Goal: Task Accomplishment & Management: Use online tool/utility

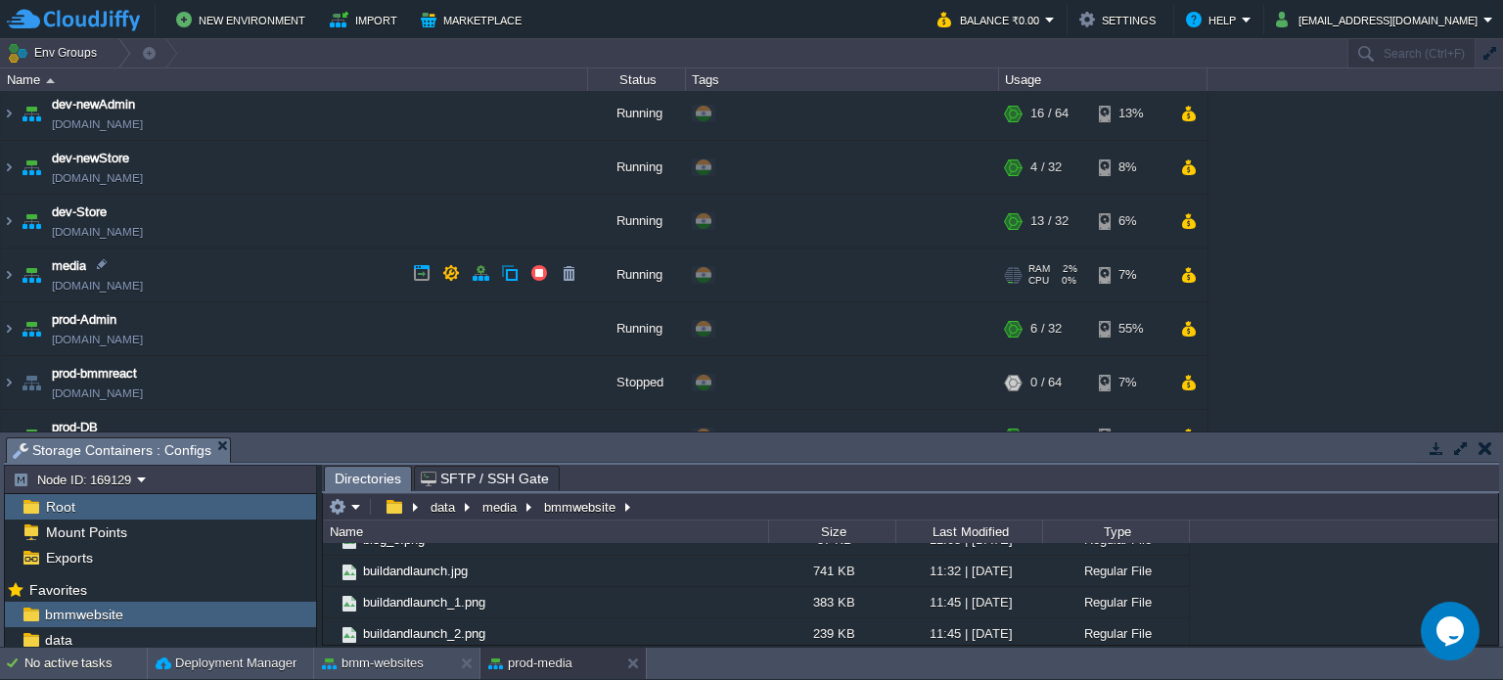
scroll to position [285, 0]
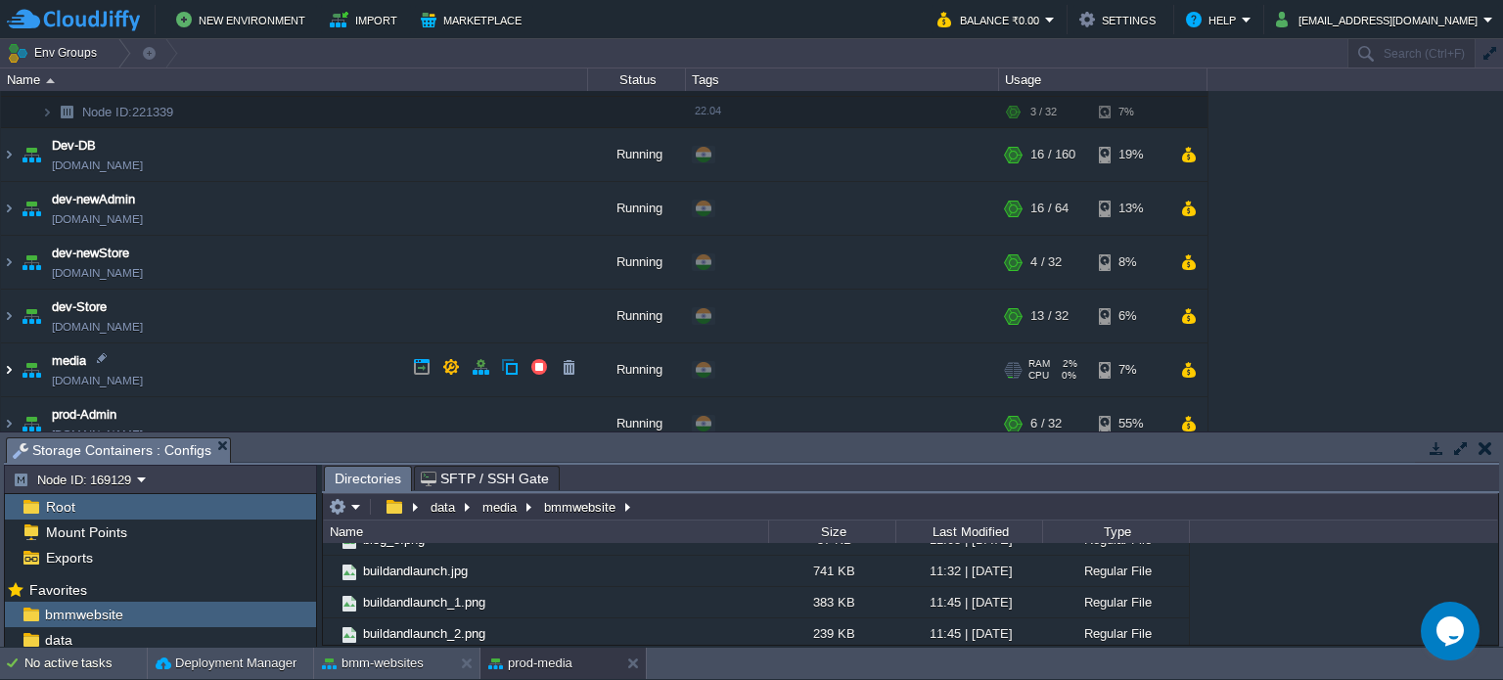
click at [11, 368] on img at bounding box center [9, 370] width 16 height 53
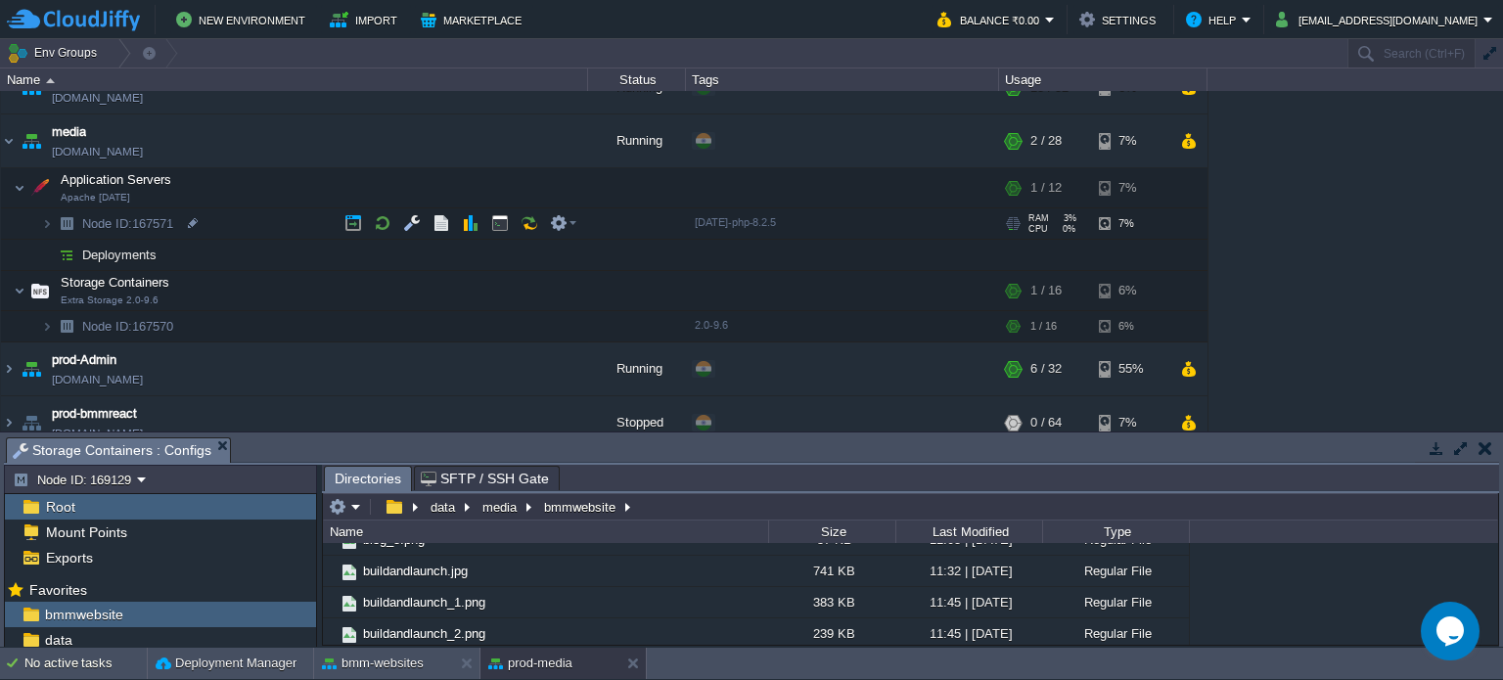
scroll to position [676, 0]
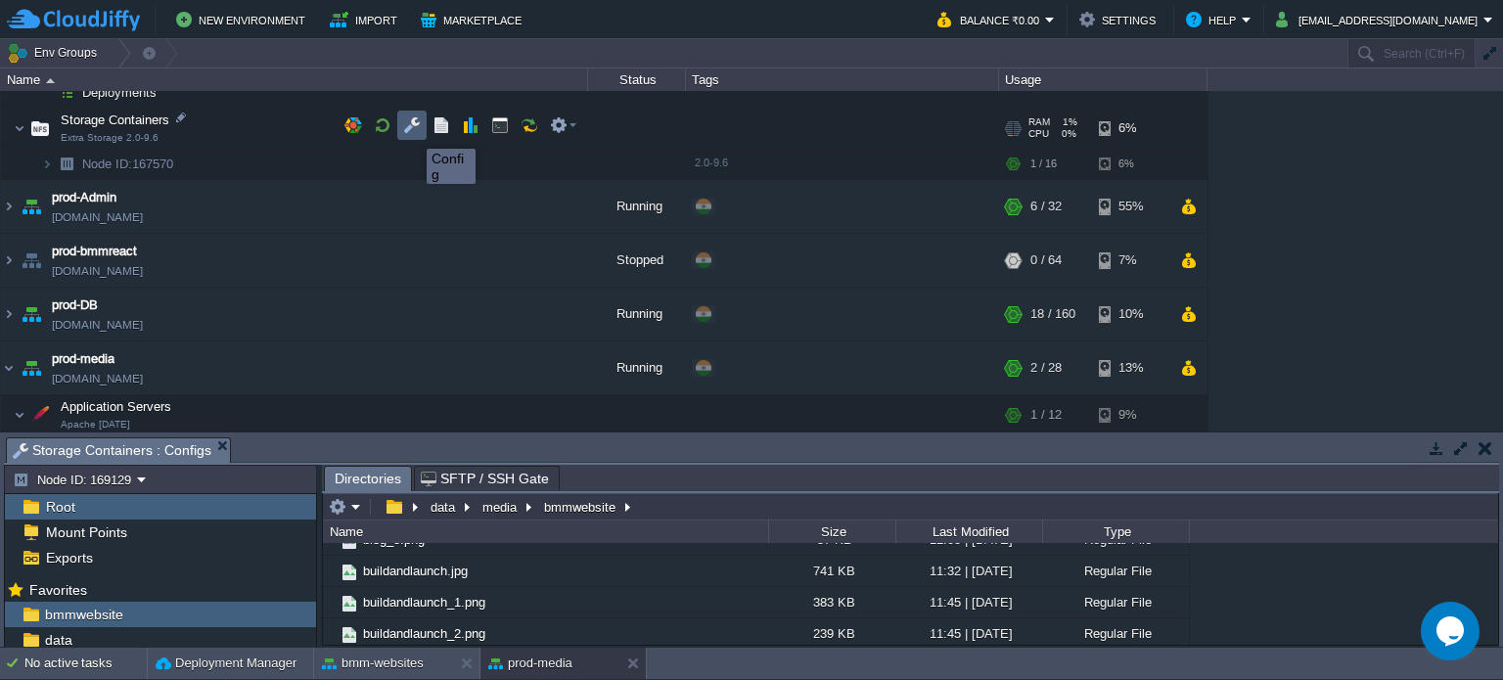
click at [412, 131] on button "button" at bounding box center [412, 125] width 18 height 18
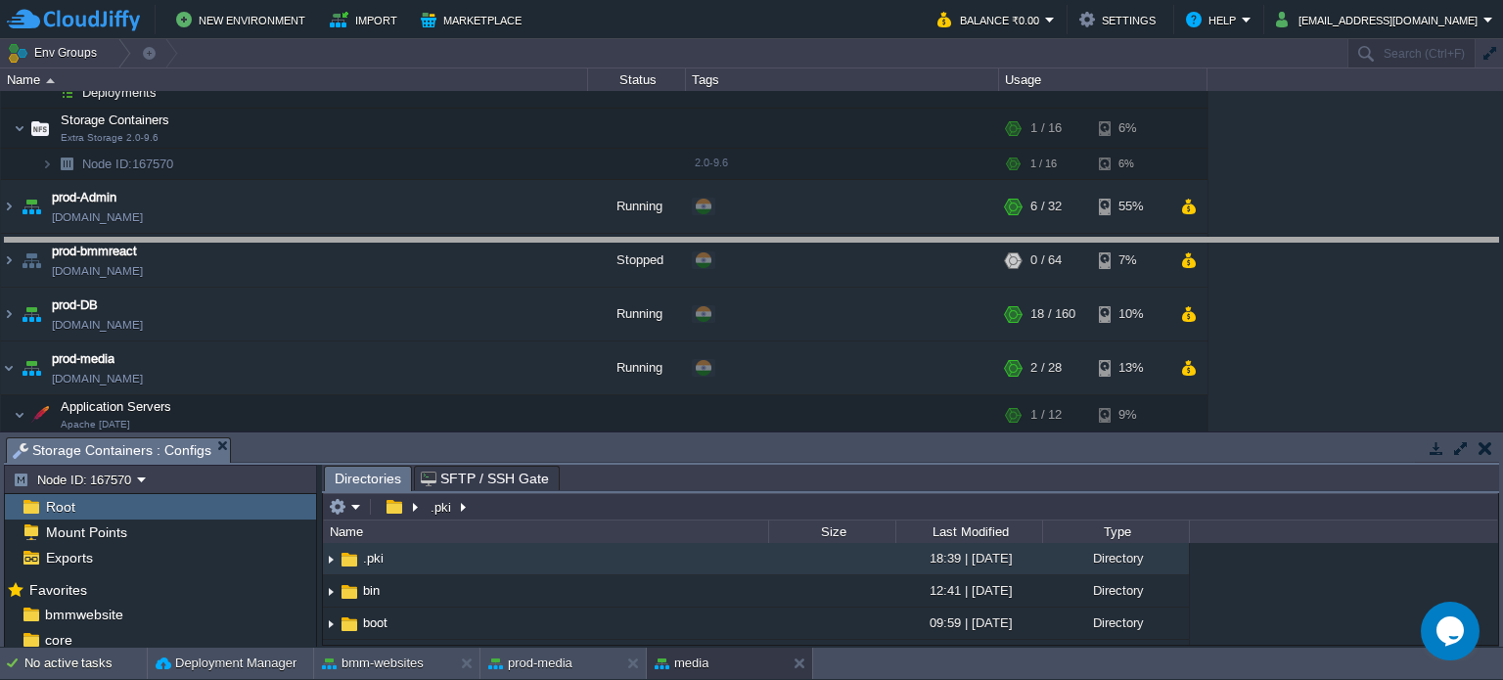
drag, startPoint x: 659, startPoint y: 461, endPoint x: 684, endPoint y: 219, distance: 243.1
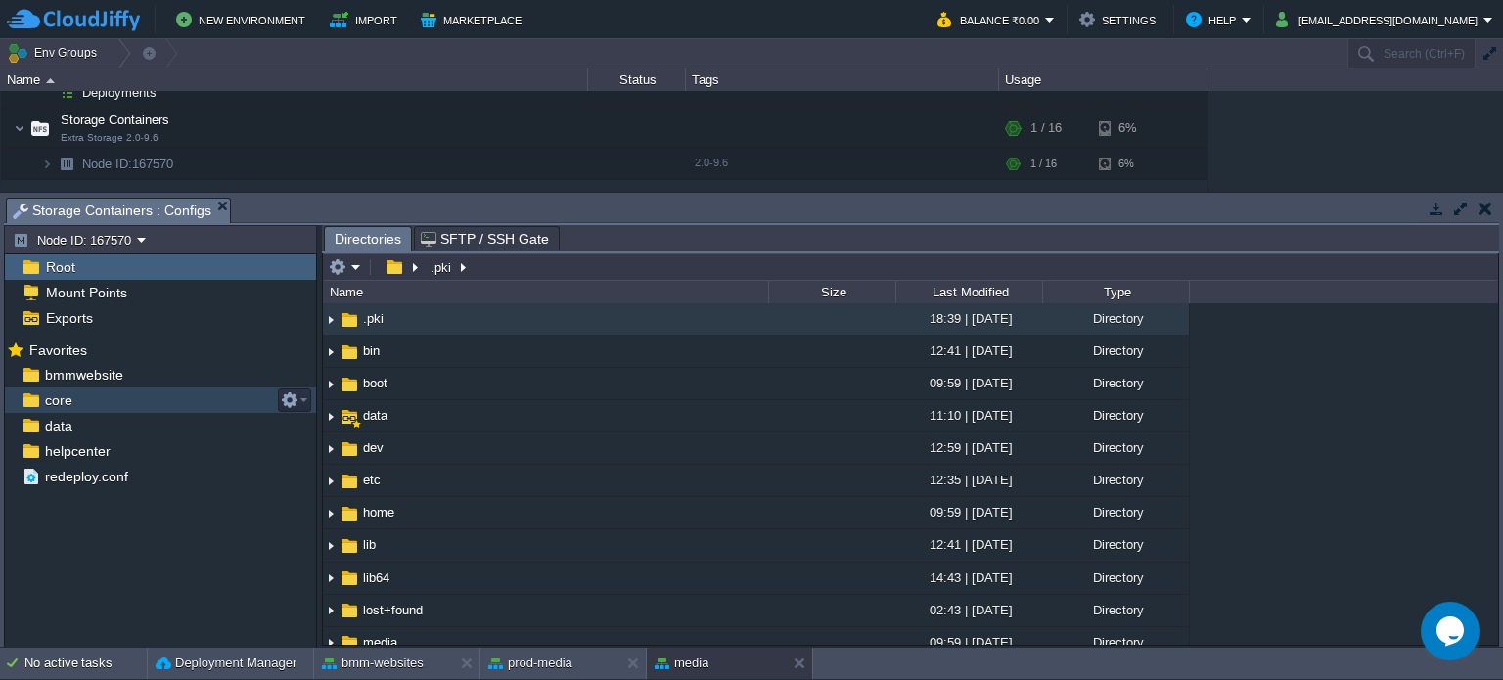
click at [66, 400] on span "core" at bounding box center [58, 401] width 34 height 18
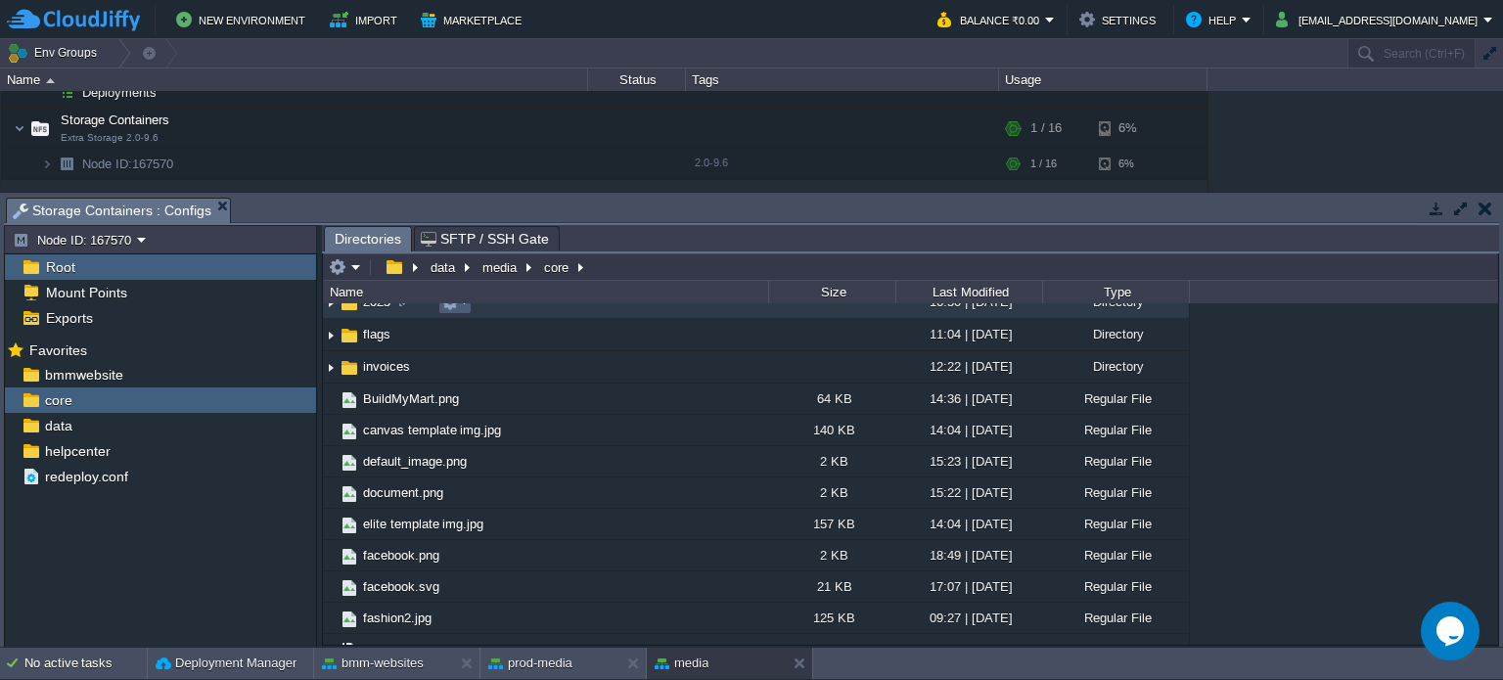
scroll to position [0, 0]
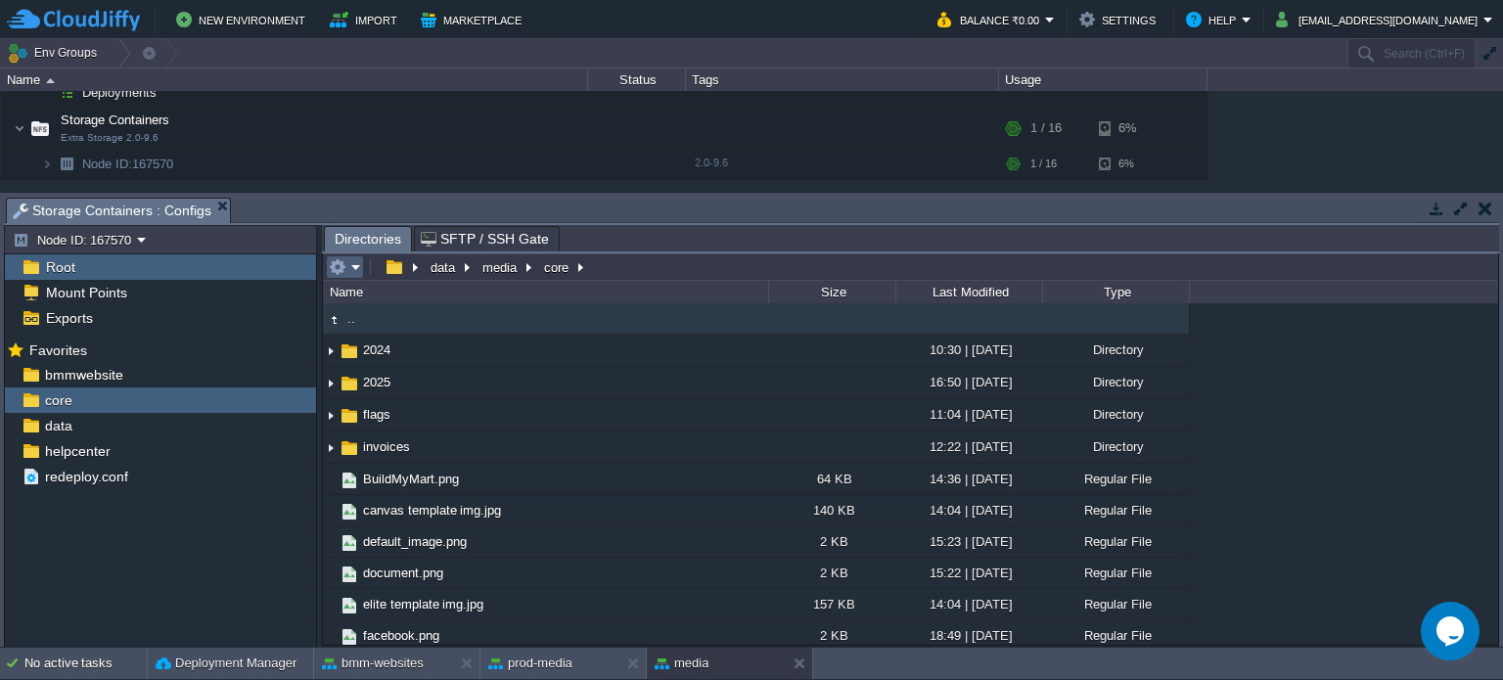
click at [363, 262] on td at bounding box center [345, 266] width 38 height 23
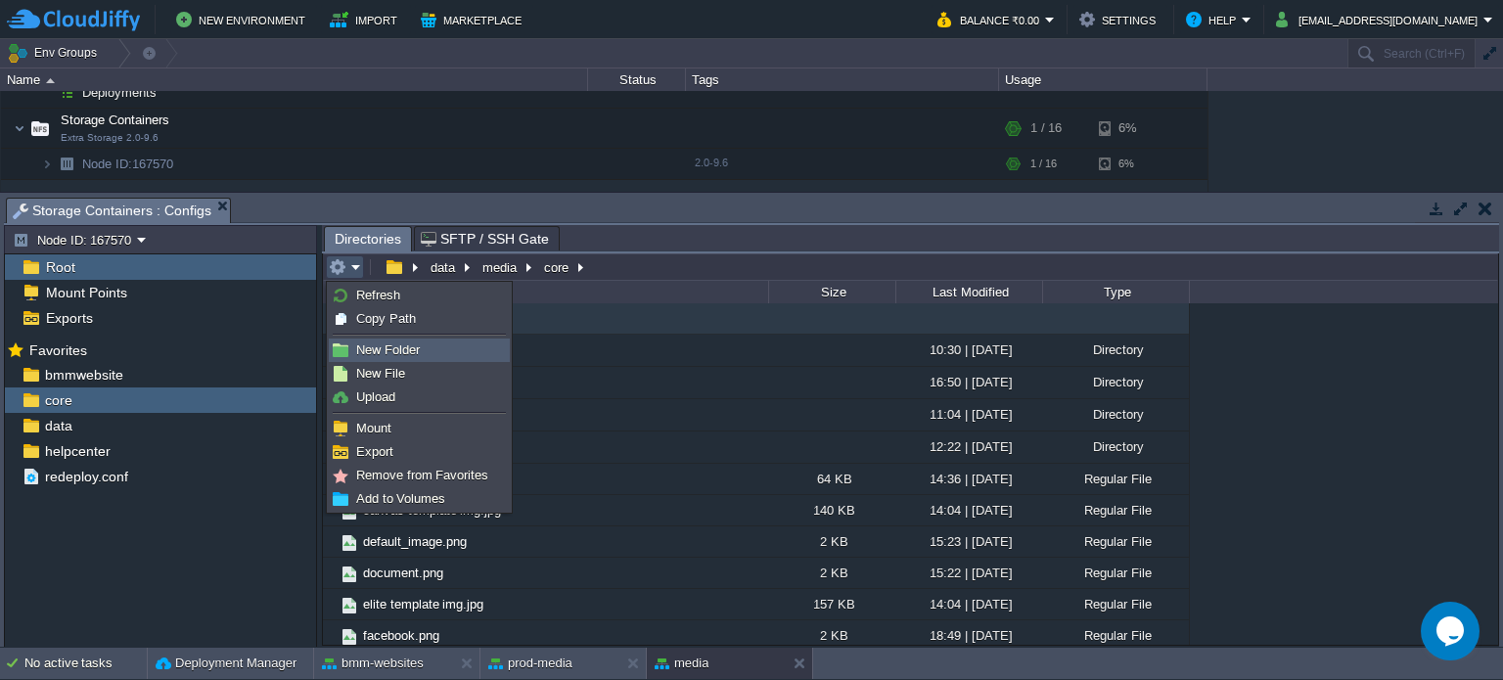
click at [392, 350] on span "New Folder" at bounding box center [388, 350] width 64 height 15
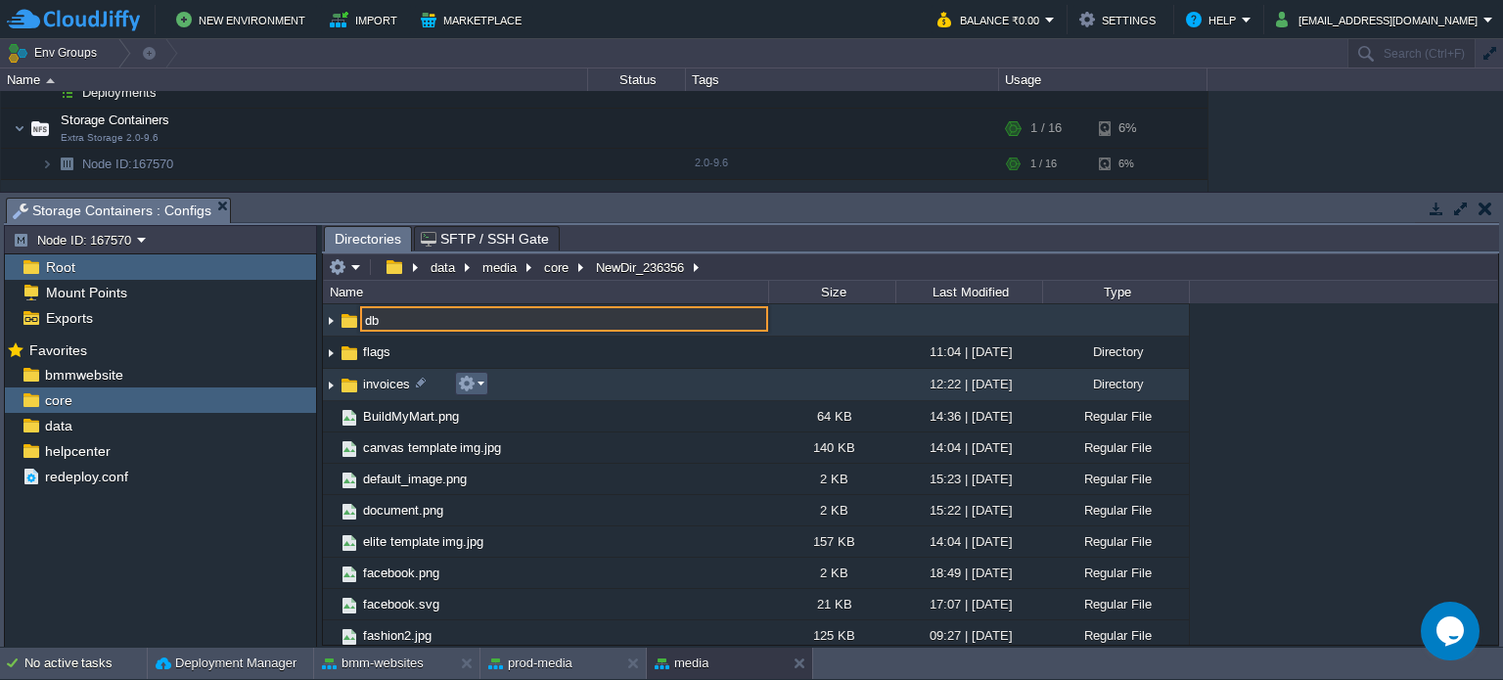
type input "db"
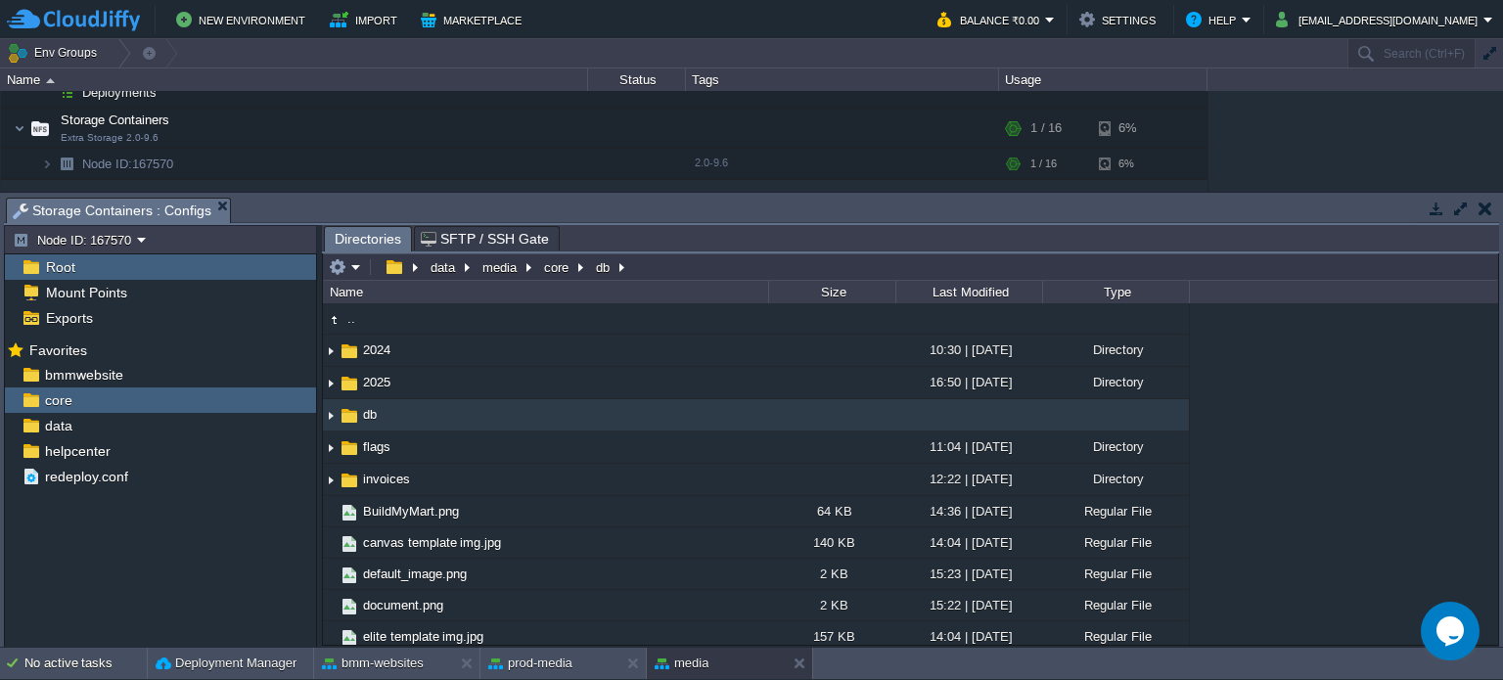
click at [380, 420] on link "db" at bounding box center [370, 414] width 20 height 17
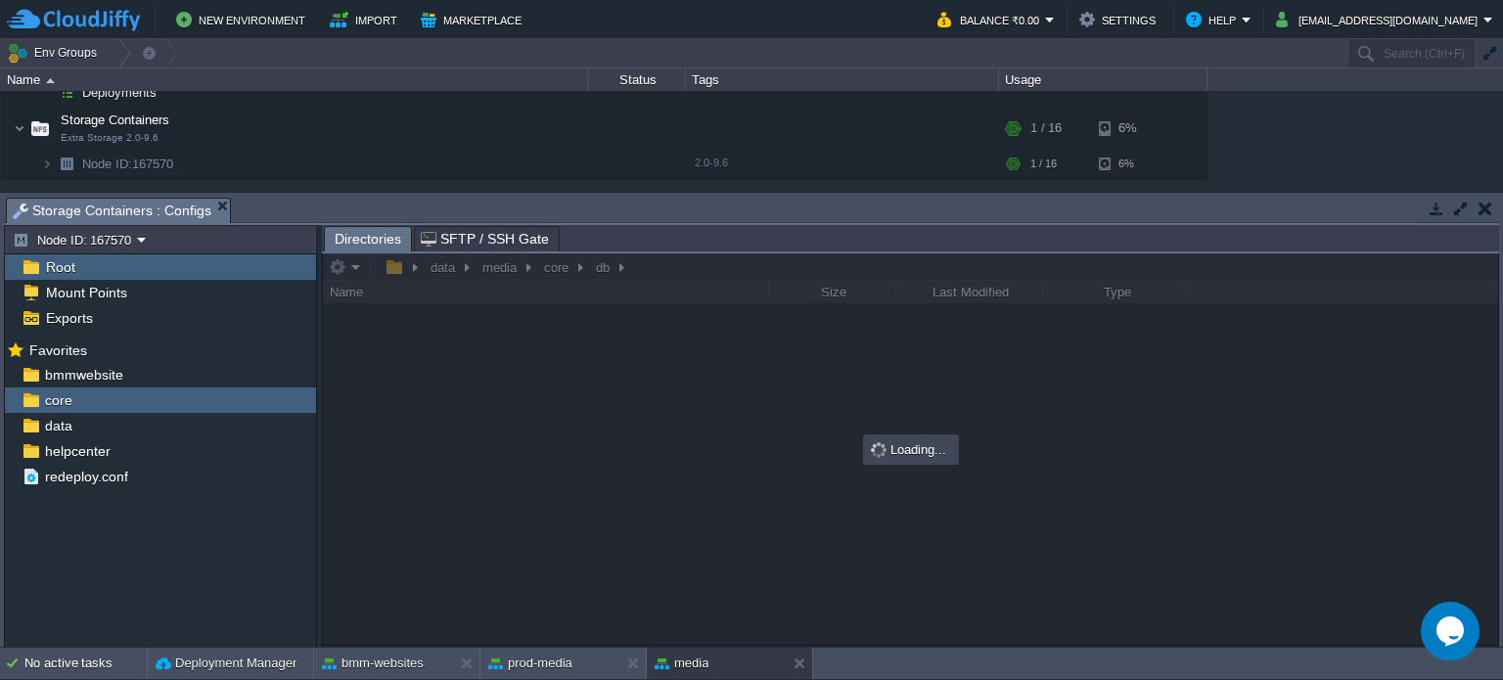
click at [352, 269] on div at bounding box center [911, 450] width 1176 height 392
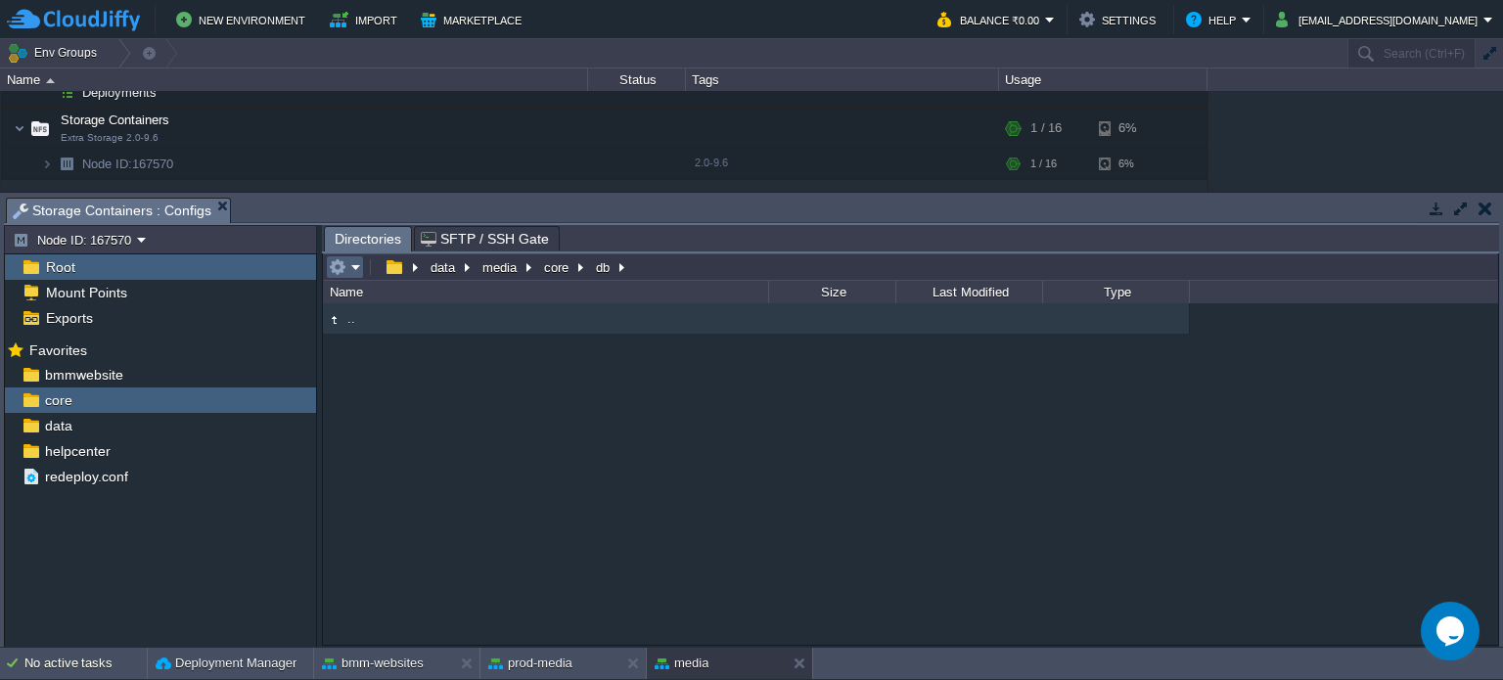
click at [352, 269] on em at bounding box center [345, 267] width 32 height 18
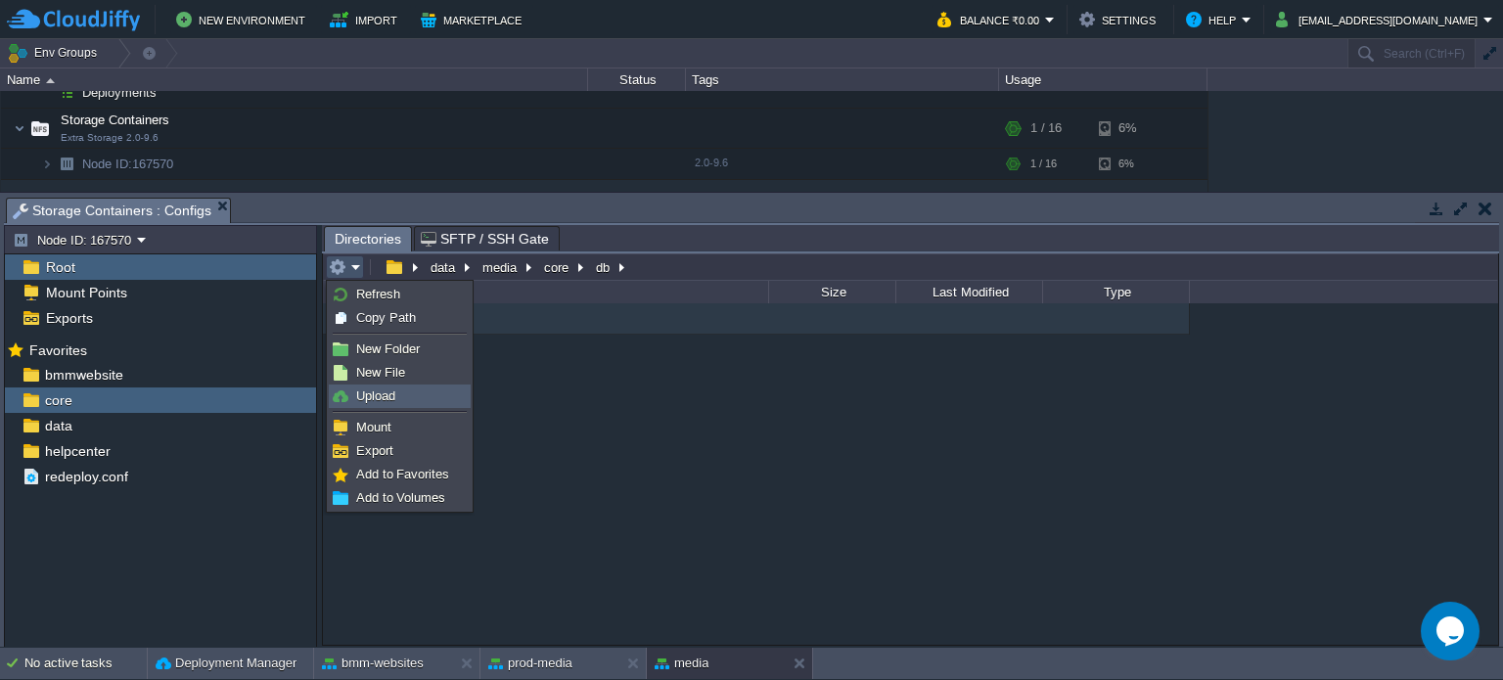
click at [389, 391] on span "Upload" at bounding box center [375, 396] width 39 height 15
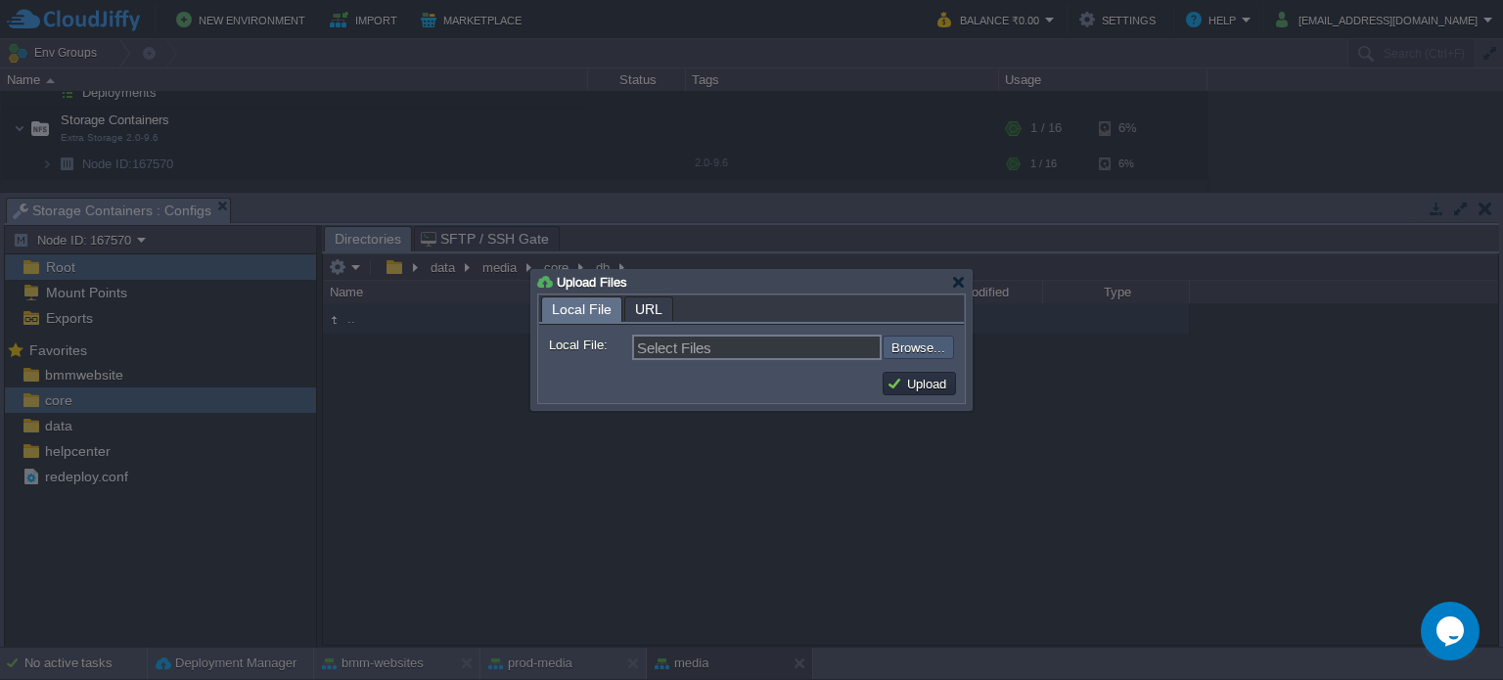
click at [936, 340] on input "file" at bounding box center [831, 347] width 248 height 23
type input "C:\fakepath\bmm_default.sql"
type input "bmm_default.sql"
click at [925, 379] on button "Upload" at bounding box center [920, 384] width 66 height 18
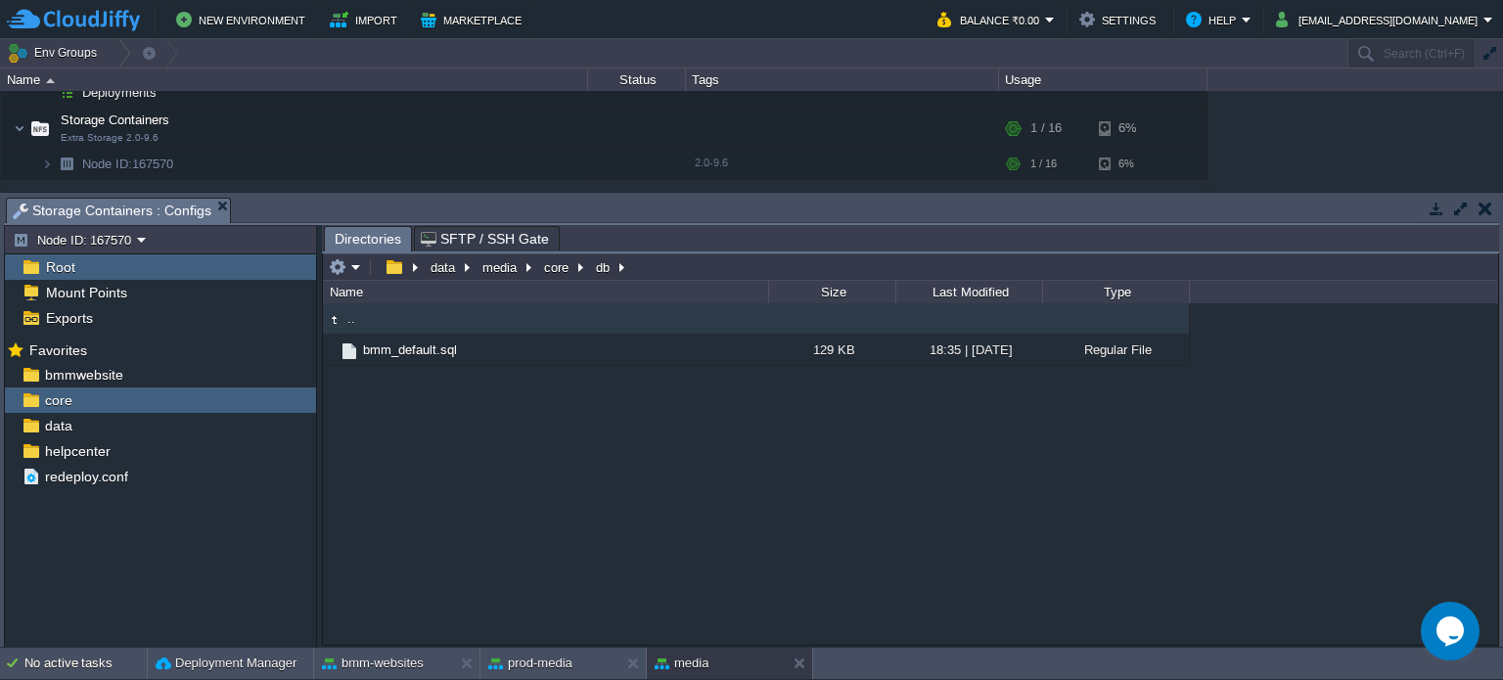
type input "/data/media/core/db"
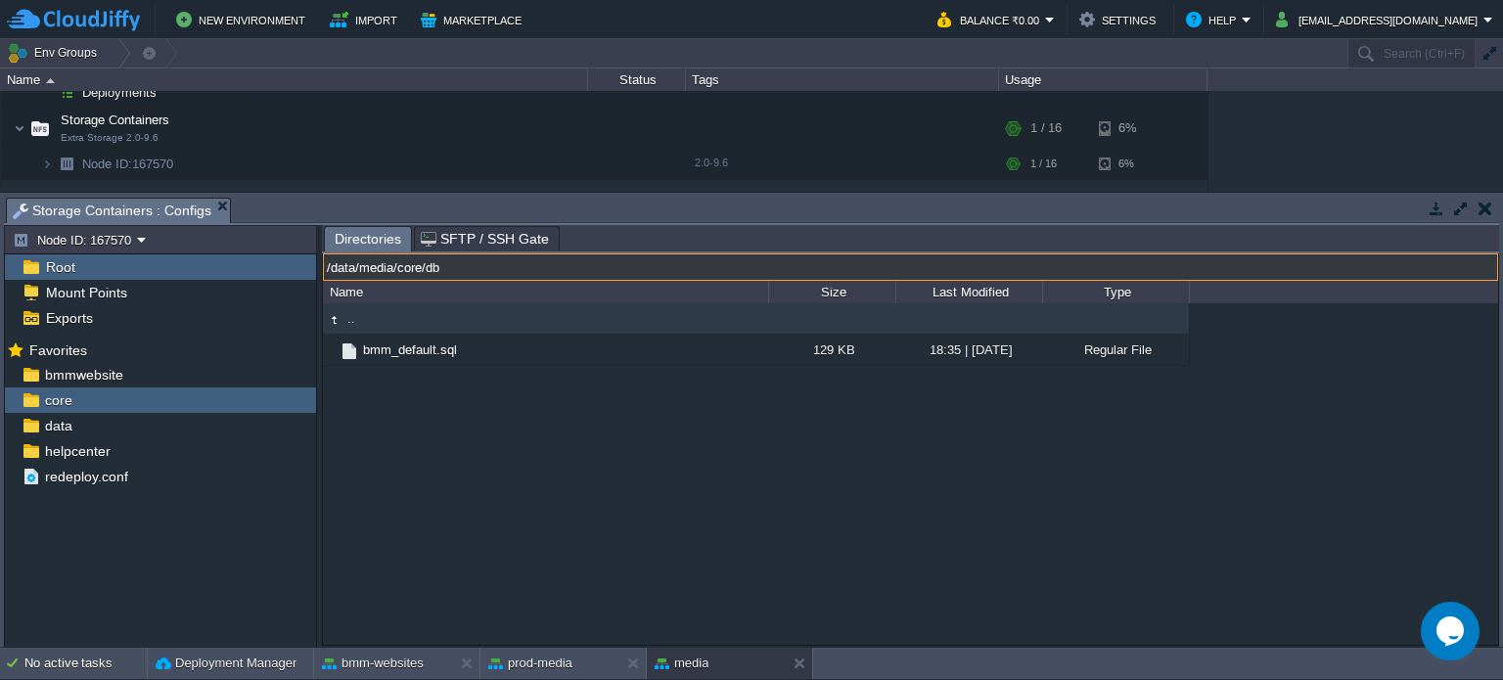
click at [663, 257] on input "/data/media/core/db" at bounding box center [911, 267] width 1176 height 27
click at [507, 274] on input "/data/media/core/db" at bounding box center [911, 267] width 1176 height 27
drag, startPoint x: 399, startPoint y: 269, endPoint x: 482, endPoint y: 269, distance: 82.2
click at [482, 269] on input "/data/media/core/db" at bounding box center [911, 267] width 1176 height 27
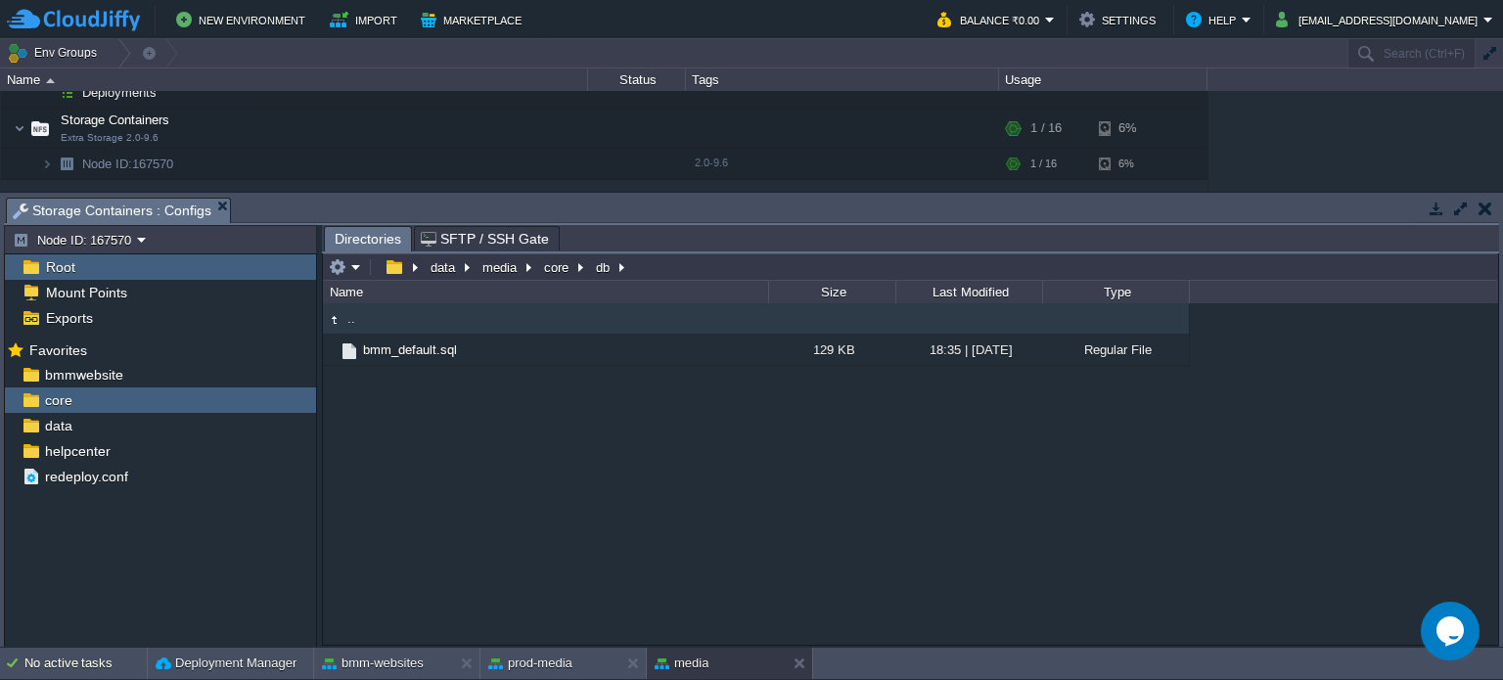
type input "/data/media/core/db"
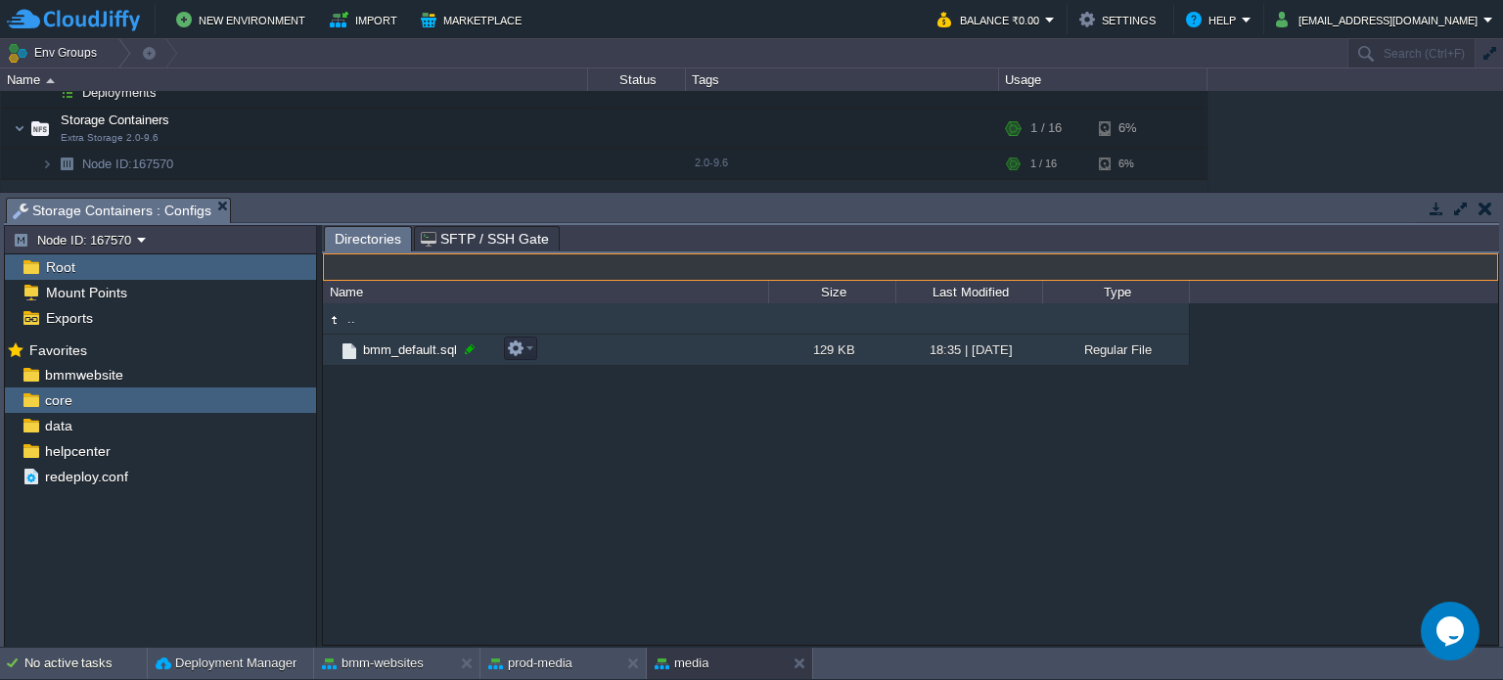
click at [471, 347] on div at bounding box center [470, 350] width 18 height 18
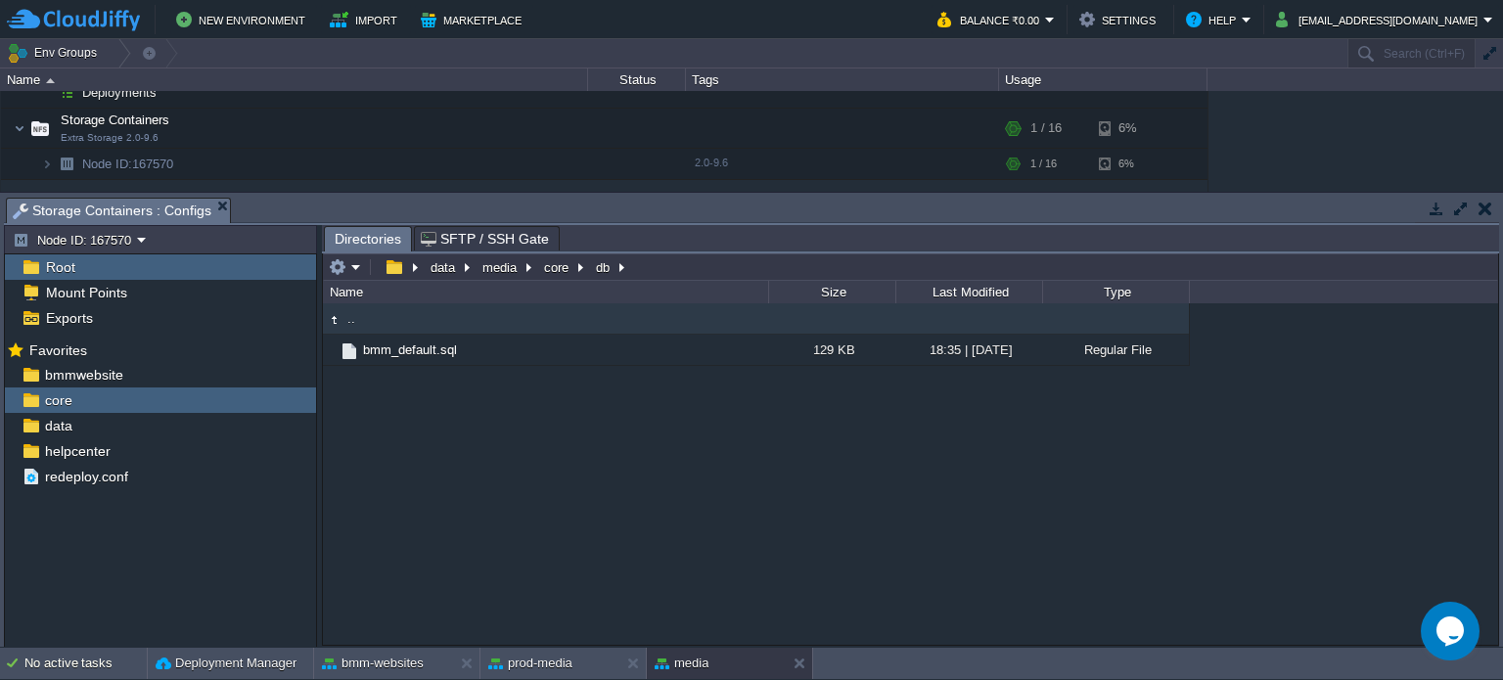
type input "/data/media/core/db"
click at [663, 269] on input "/data/media/core/db" at bounding box center [911, 267] width 1176 height 27
type input "/data/media/core/db"
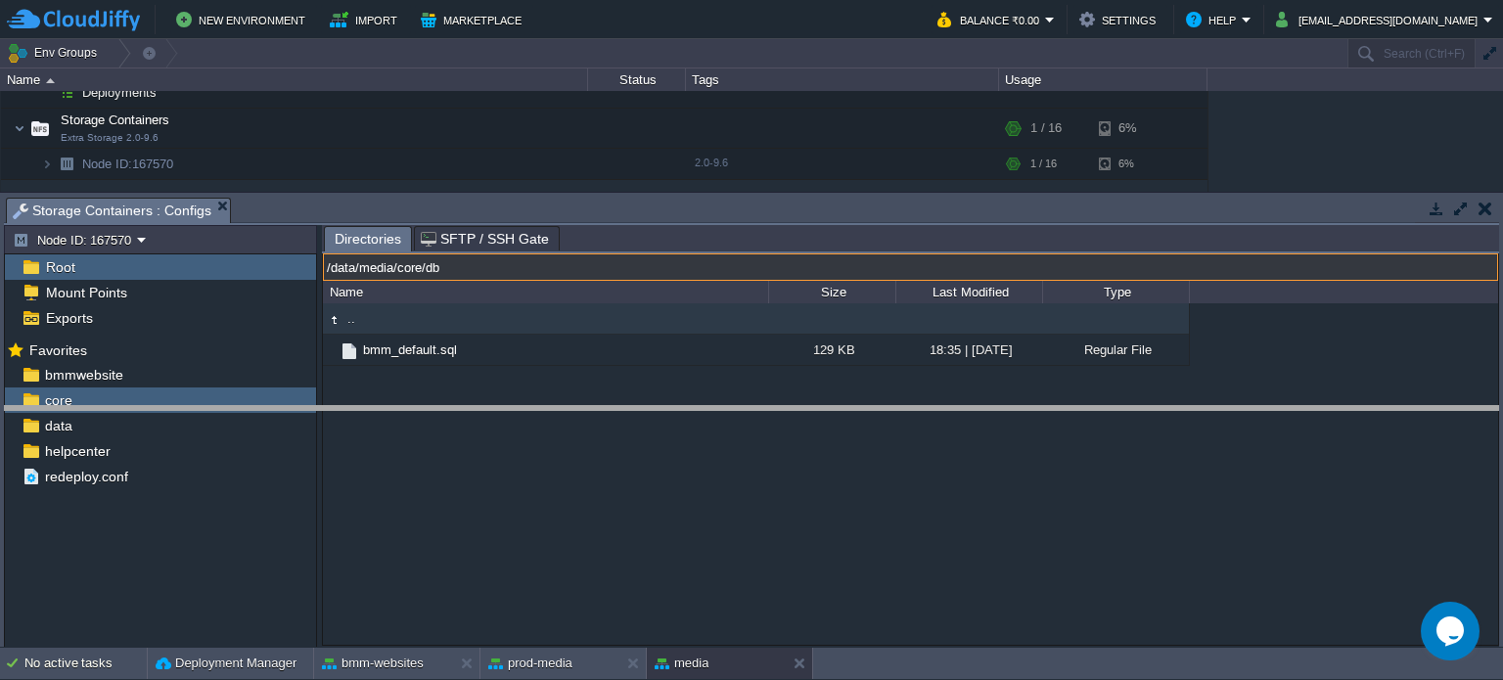
drag, startPoint x: 662, startPoint y: 210, endPoint x: 659, endPoint y: 426, distance: 215.3
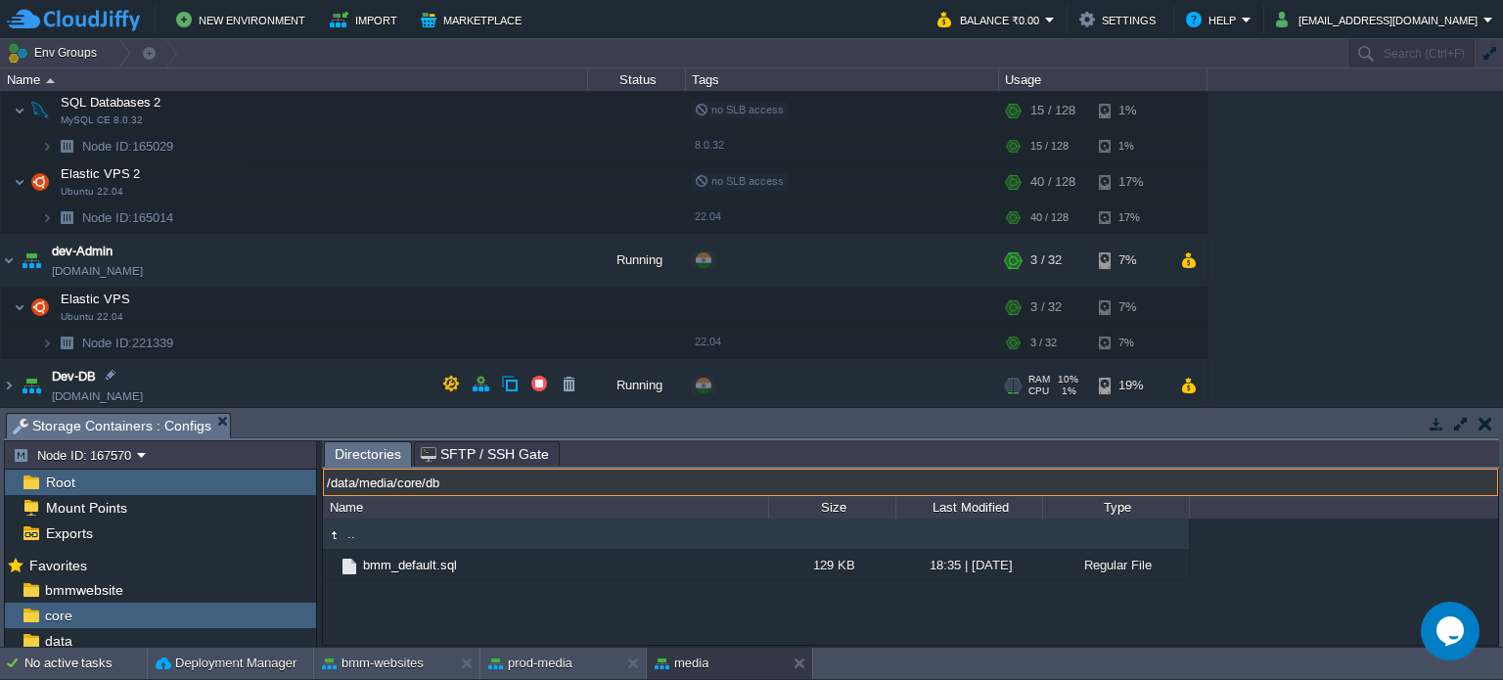
scroll to position [196, 0]
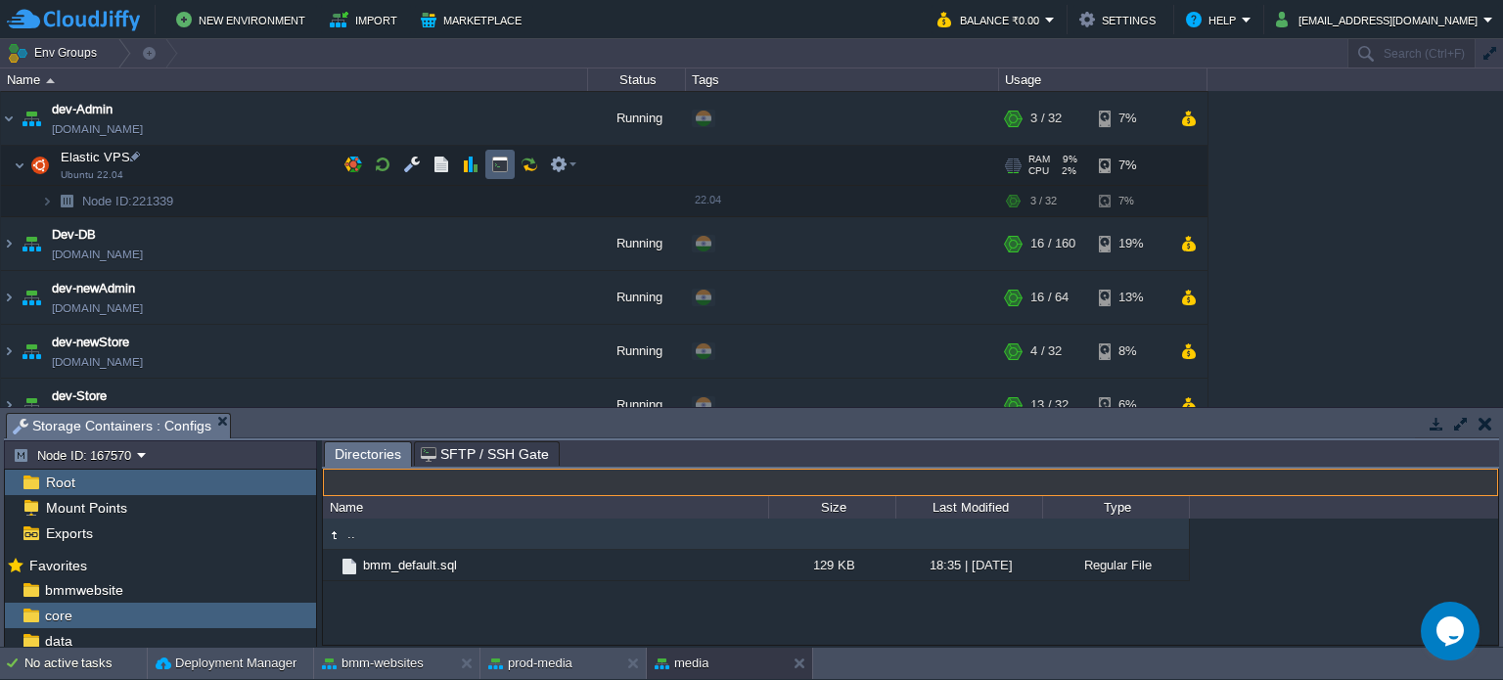
click at [501, 163] on button "button" at bounding box center [500, 165] width 18 height 18
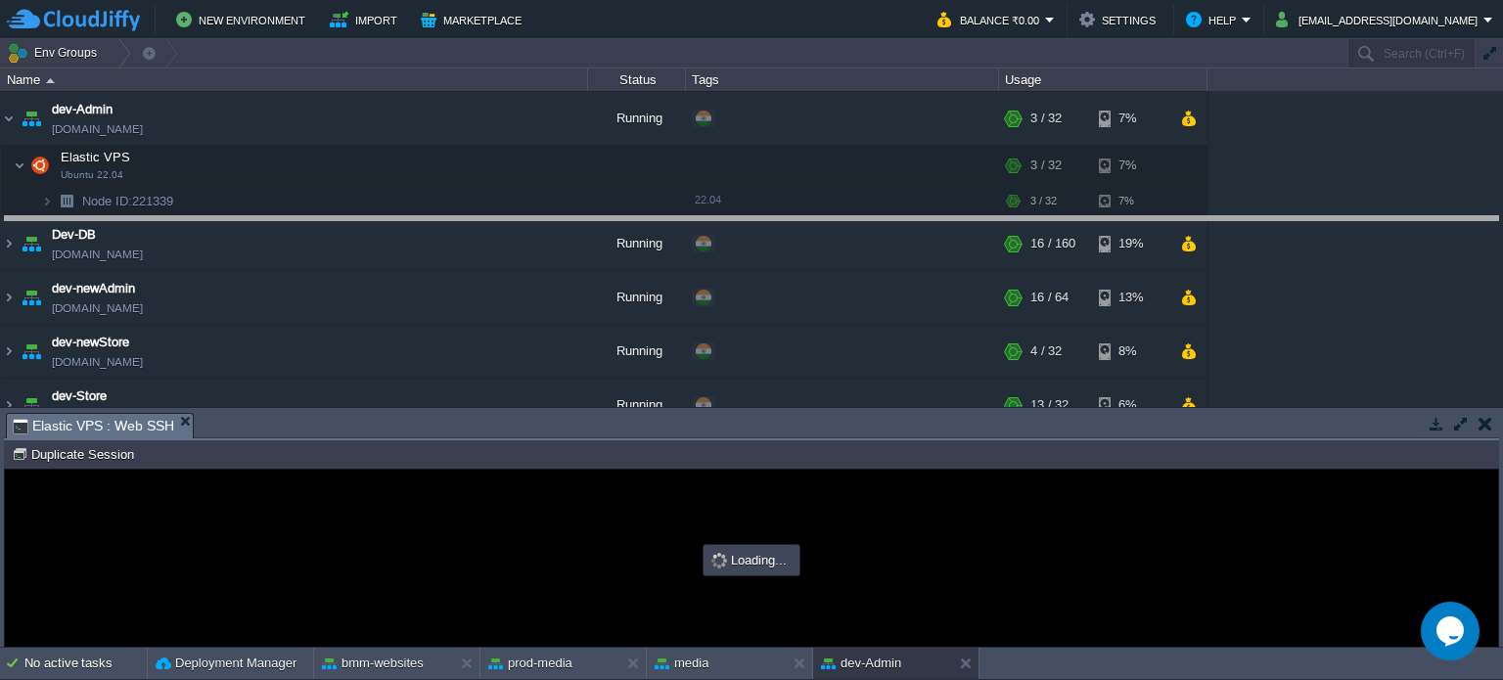
drag, startPoint x: 660, startPoint y: 422, endPoint x: 678, endPoint y: 221, distance: 201.5
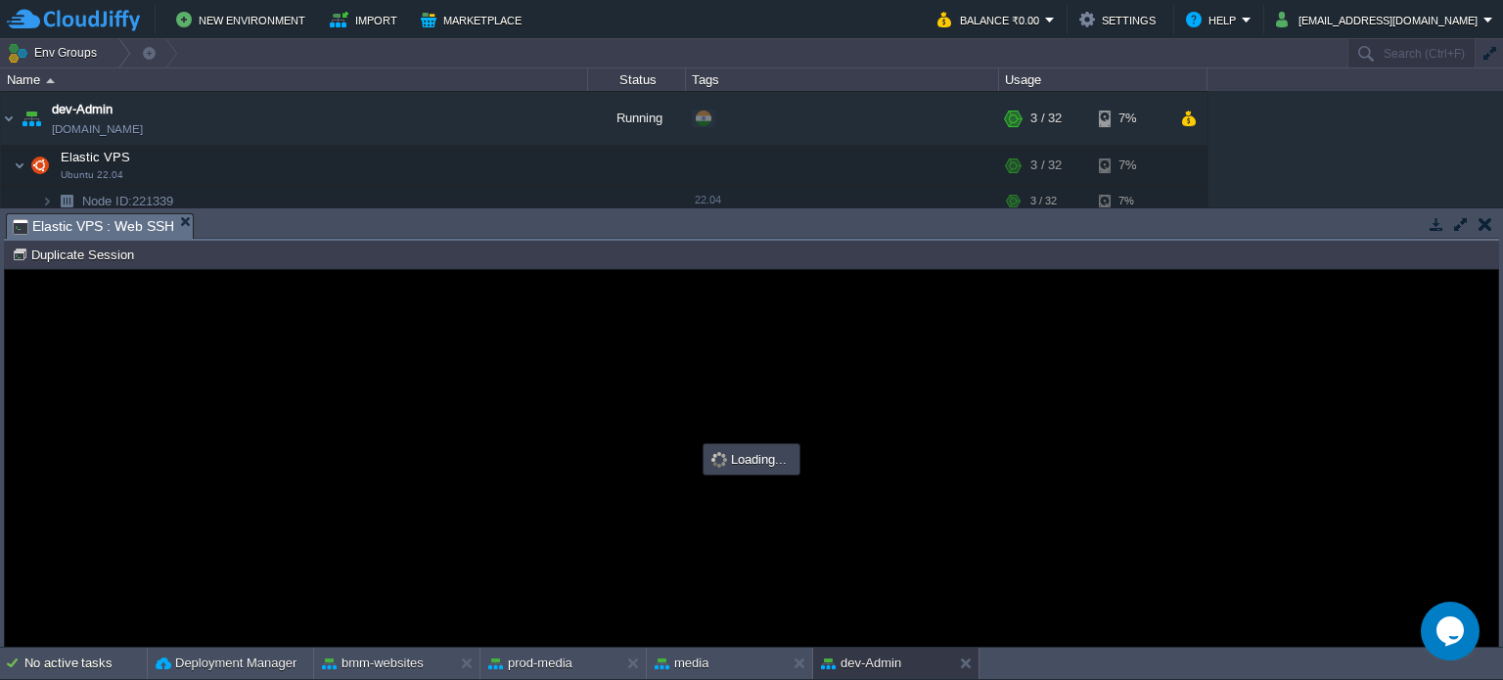
scroll to position [0, 0]
type input "#000000"
